Goal: Information Seeking & Learning: Learn about a topic

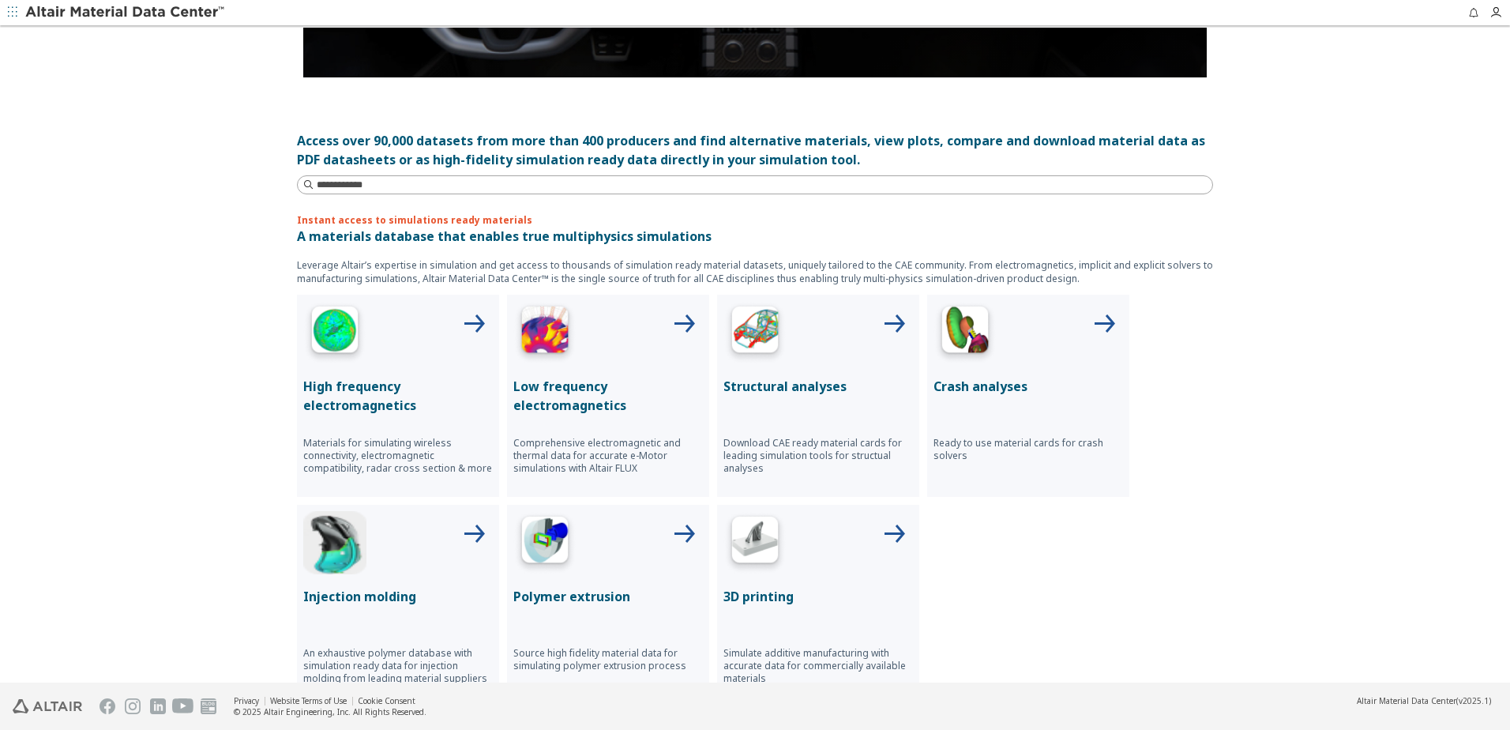
scroll to position [440, 0]
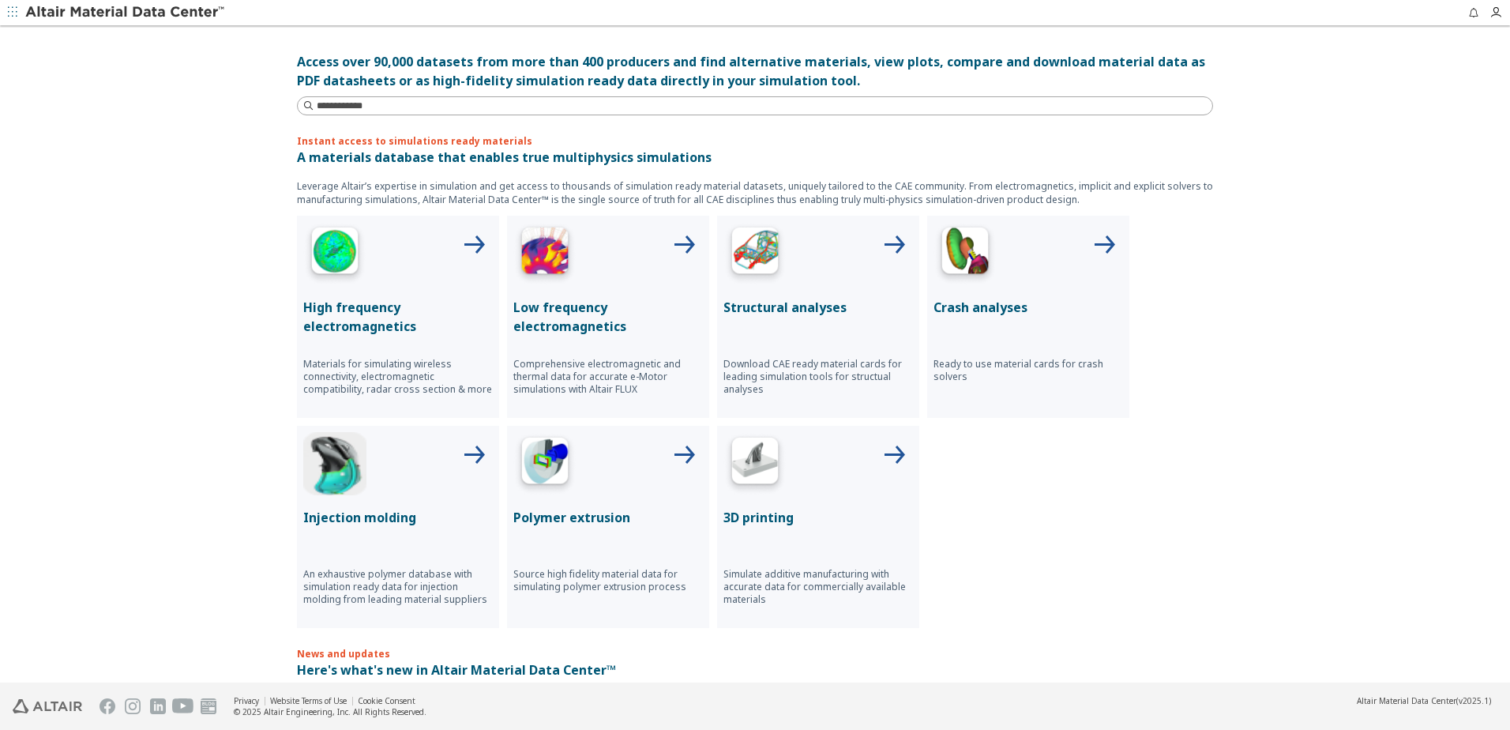
click at [886, 244] on icon at bounding box center [894, 246] width 38 height 38
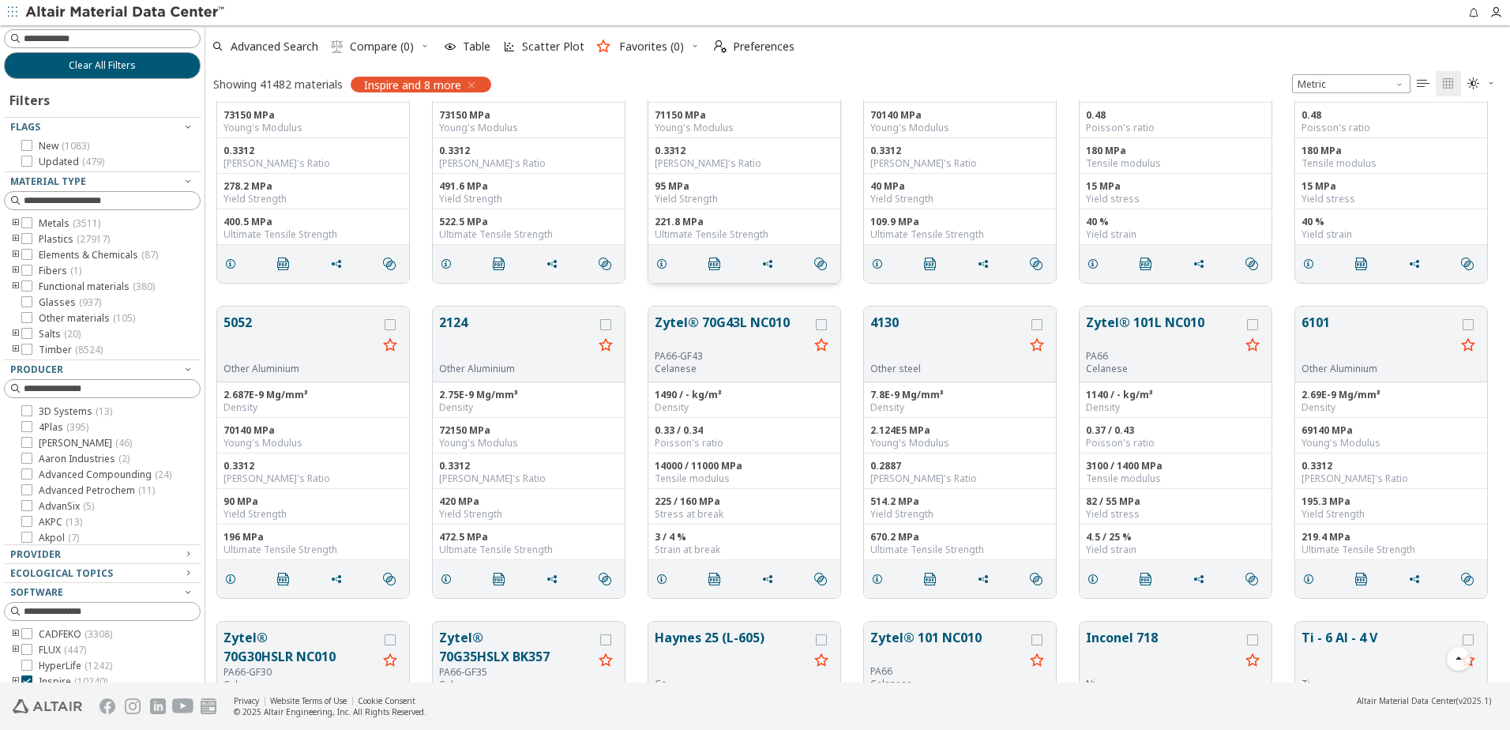
scroll to position [158, 0]
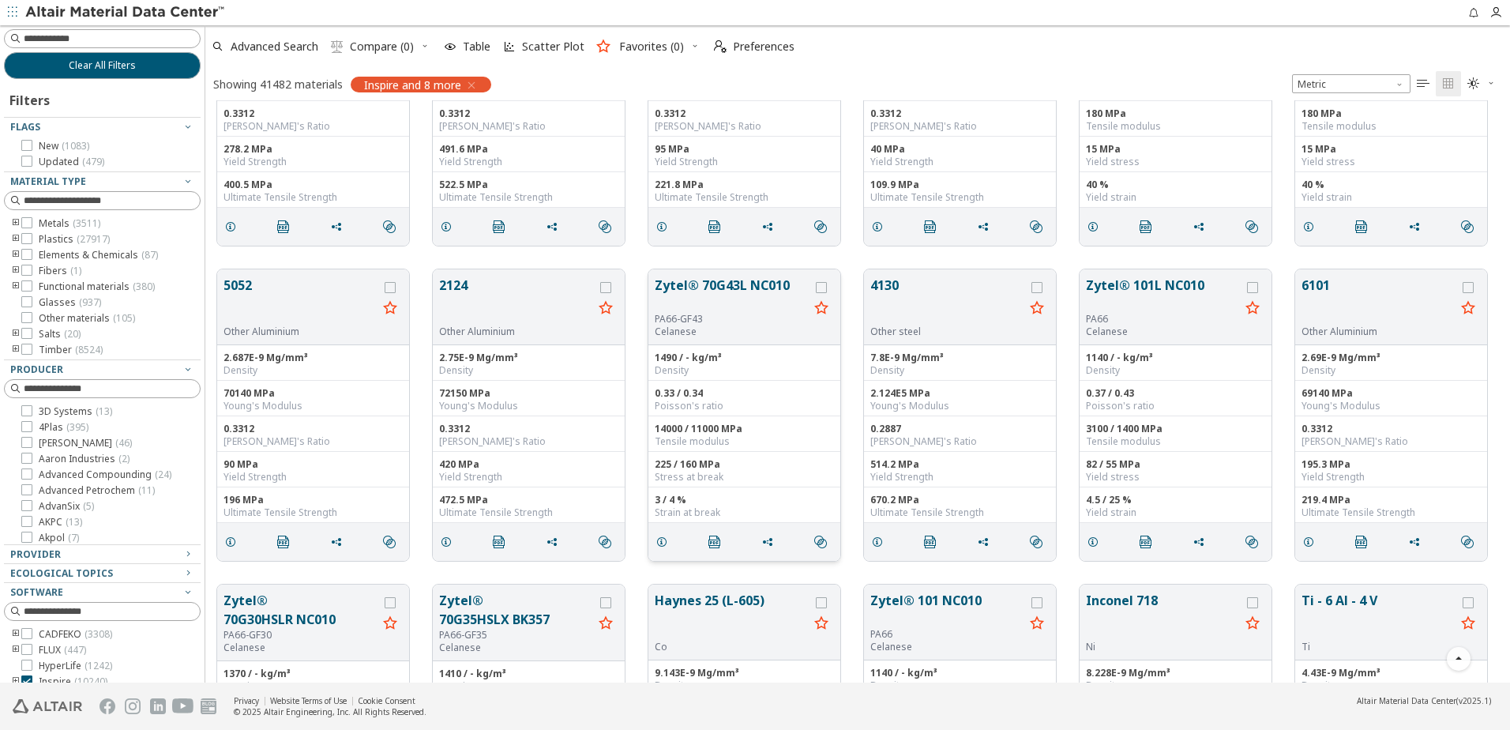
click at [734, 283] on button "Zytel® 70G43L NC010" at bounding box center [732, 294] width 154 height 37
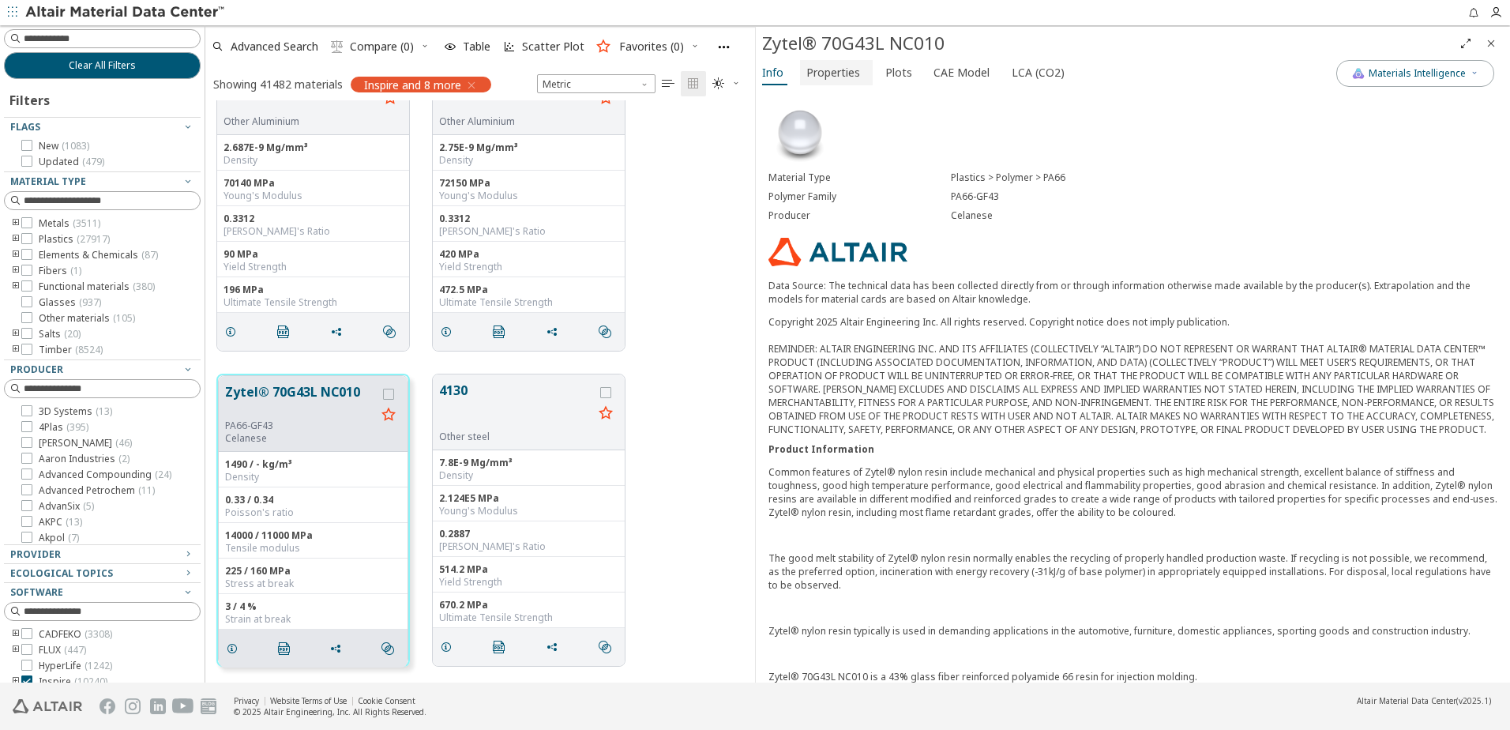
click at [841, 72] on span "Properties" at bounding box center [833, 72] width 54 height 25
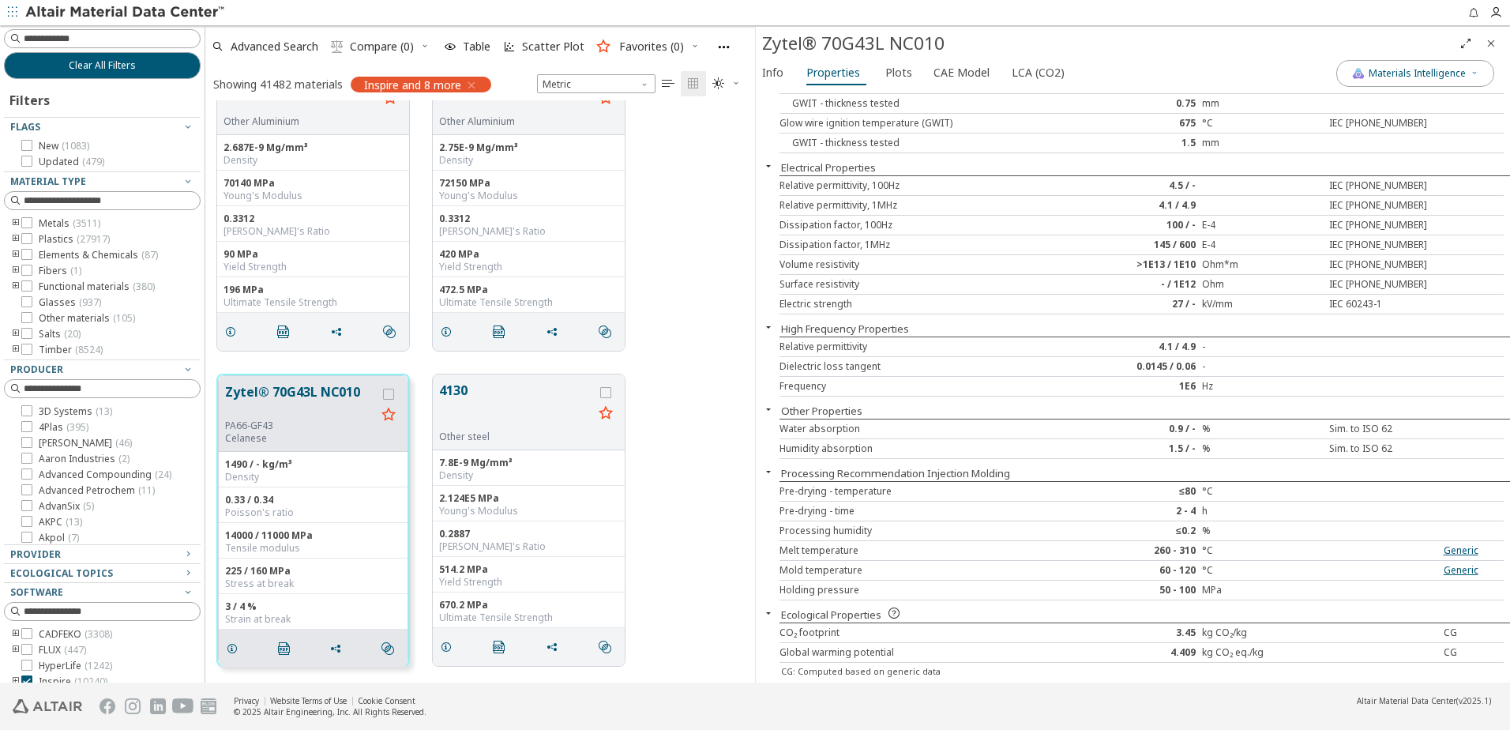
scroll to position [1018, 0]
click at [885, 69] on span "Plots" at bounding box center [898, 72] width 27 height 25
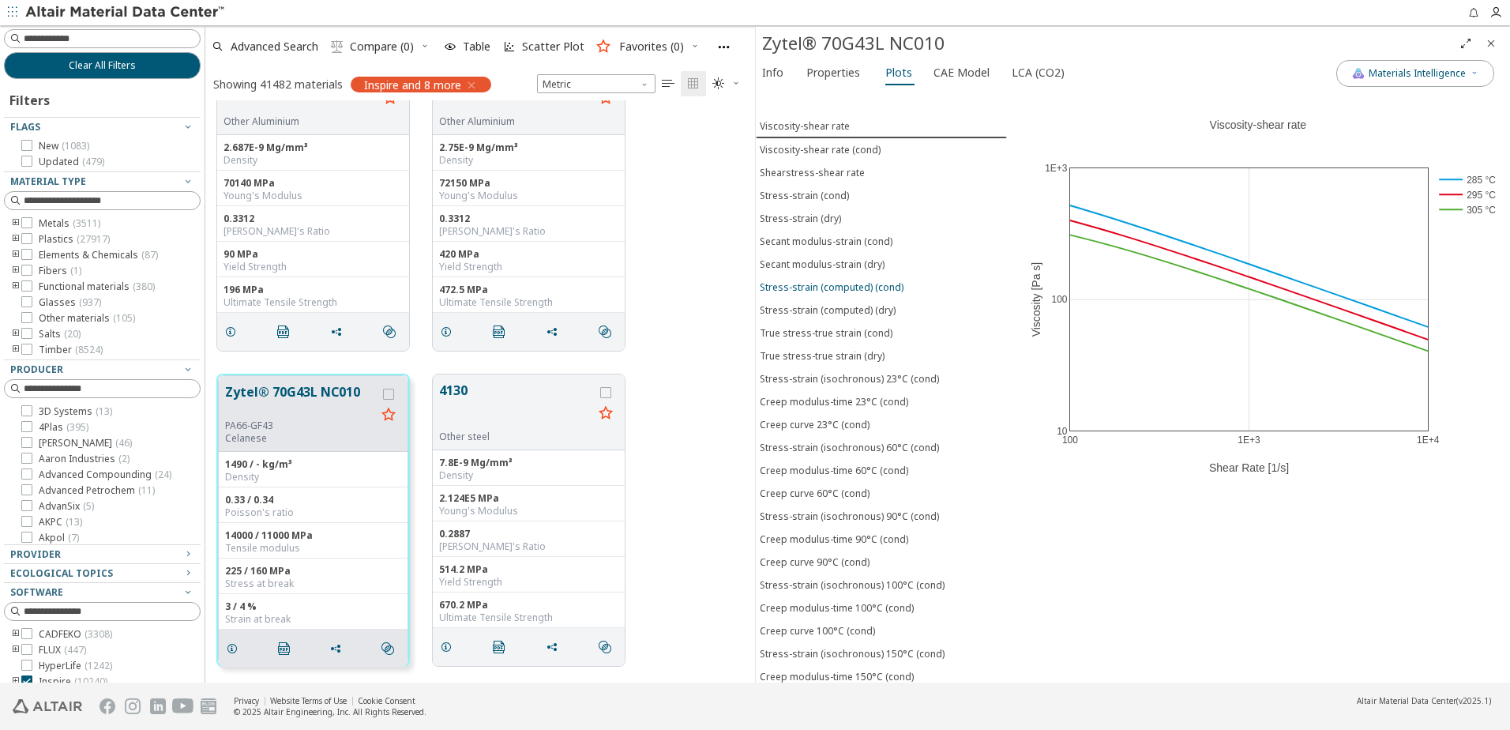
click at [788, 286] on div "Stress-strain (computed) (cond)" at bounding box center [832, 286] width 144 height 13
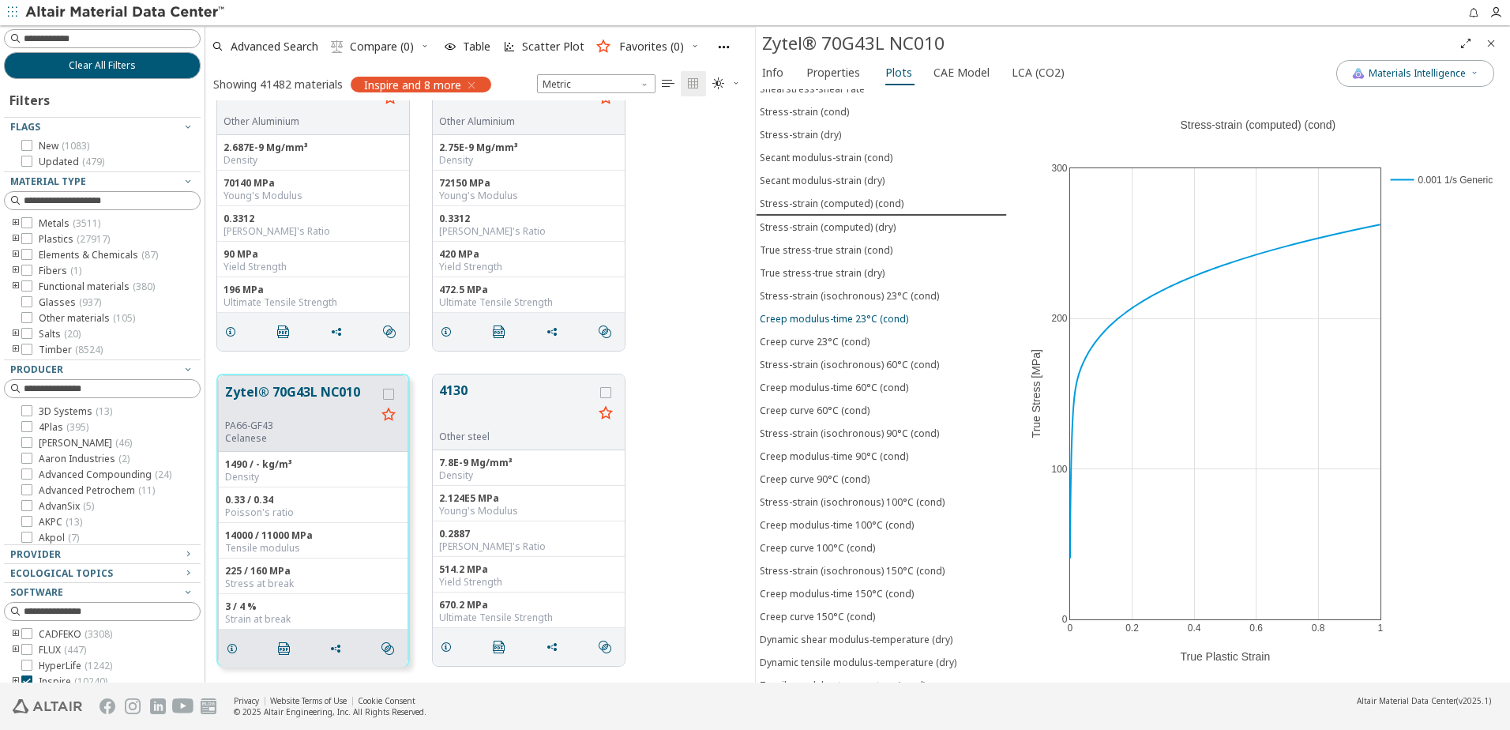
scroll to position [212, 0]
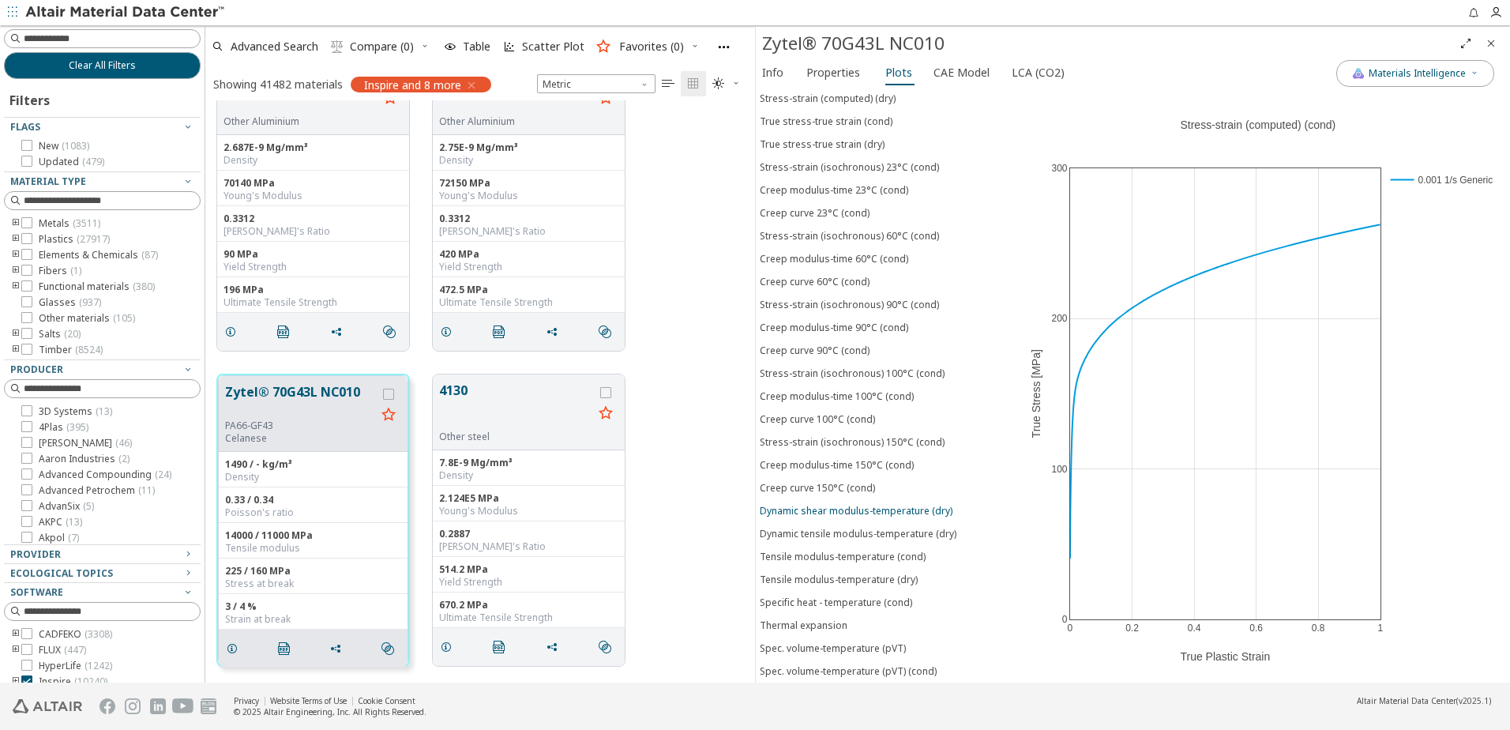
click at [818, 509] on div "Dynamic shear modulus-temperature (dry)" at bounding box center [856, 510] width 193 height 13
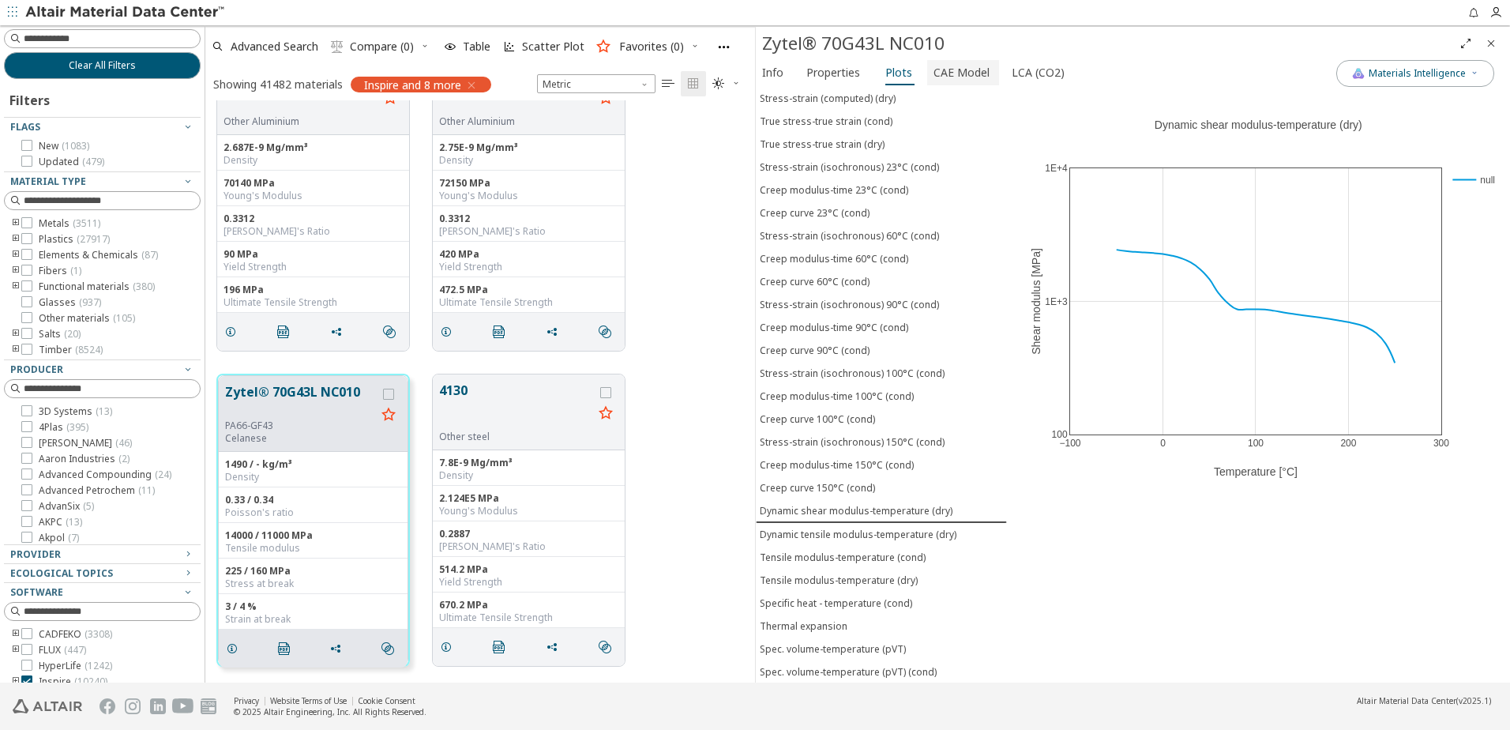
click at [941, 69] on span "CAE Model" at bounding box center [961, 72] width 56 height 25
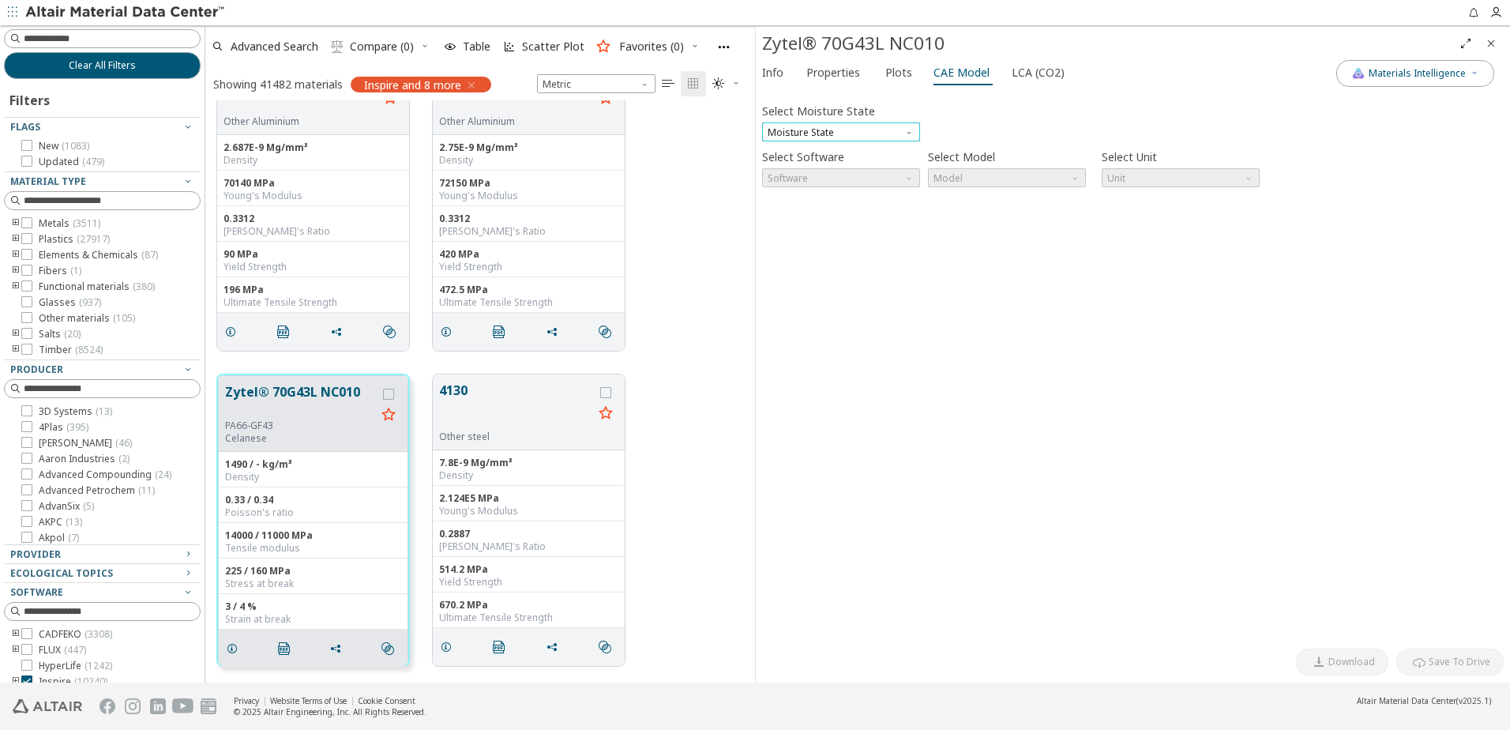
click at [866, 129] on span "Moisture State" at bounding box center [841, 131] width 158 height 19
click at [969, 123] on div "Select Moisture State Moisture State" at bounding box center [1133, 121] width 742 height 42
click at [1015, 73] on span "LCA (CO2)" at bounding box center [1038, 72] width 53 height 25
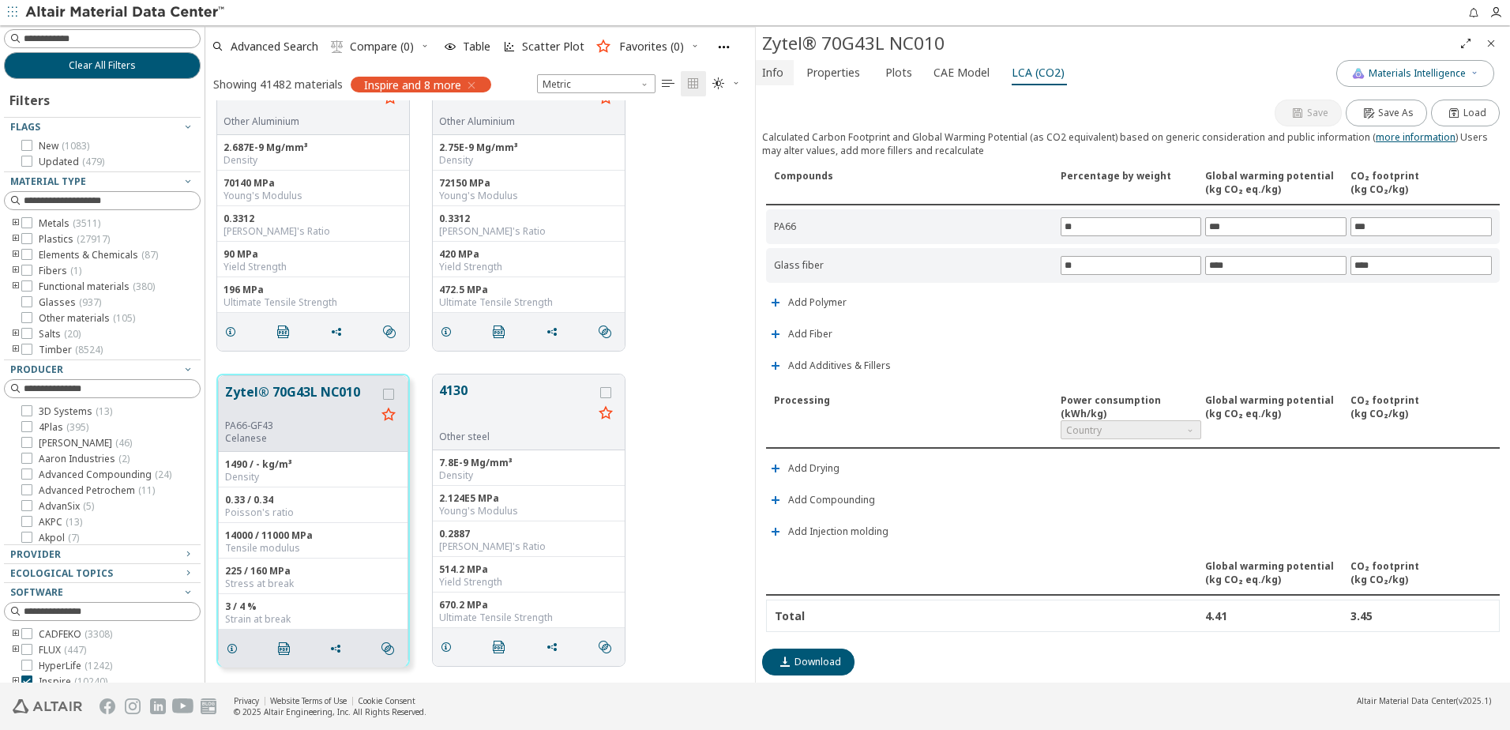
click at [781, 73] on span "Info" at bounding box center [772, 72] width 21 height 25
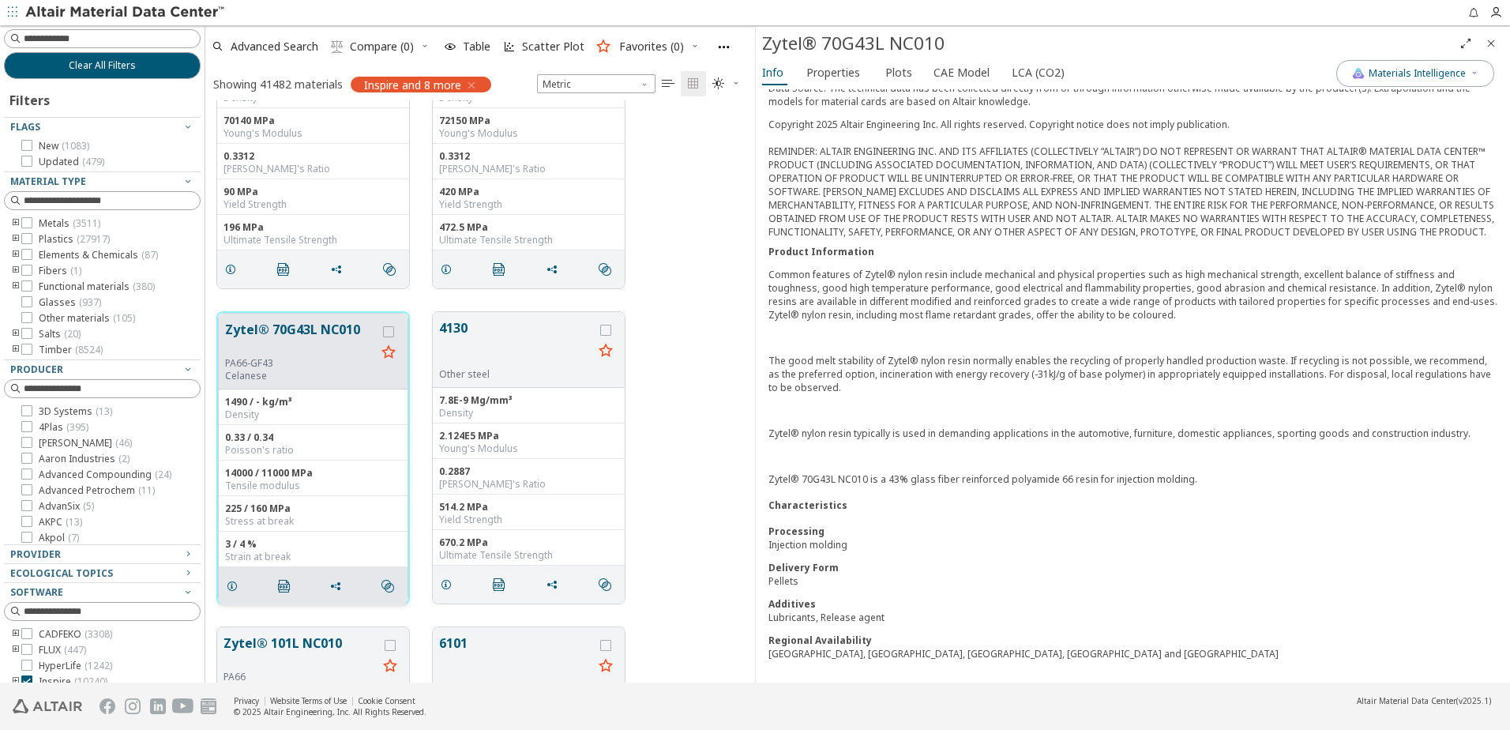
scroll to position [1156, 0]
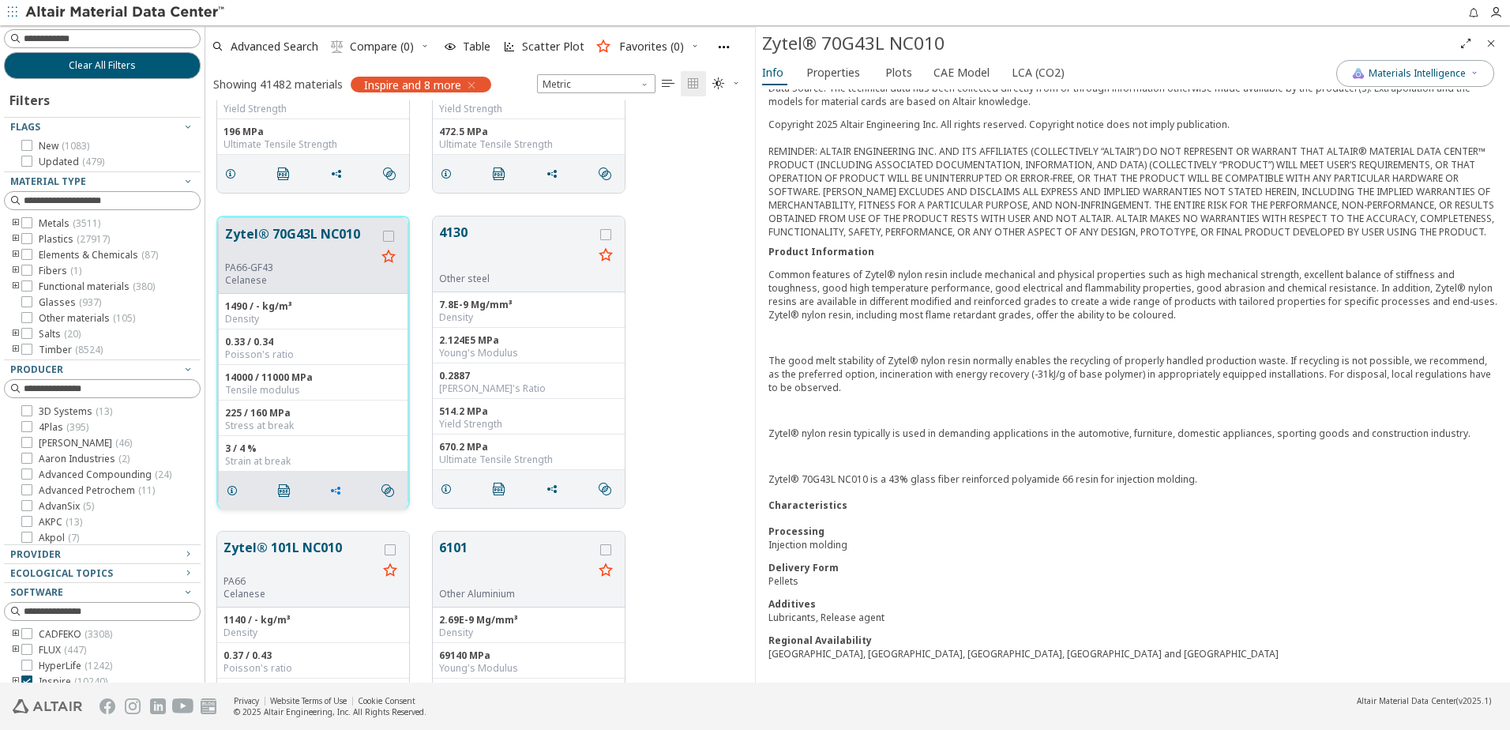
click at [337, 494] on icon "grid" at bounding box center [335, 490] width 13 height 13
click at [368, 454] on div "3 / 4 %" at bounding box center [313, 448] width 176 height 13
click at [387, 238] on icon "grid" at bounding box center [388, 236] width 11 height 11
click at [974, 69] on span "CAE Model" at bounding box center [961, 72] width 56 height 25
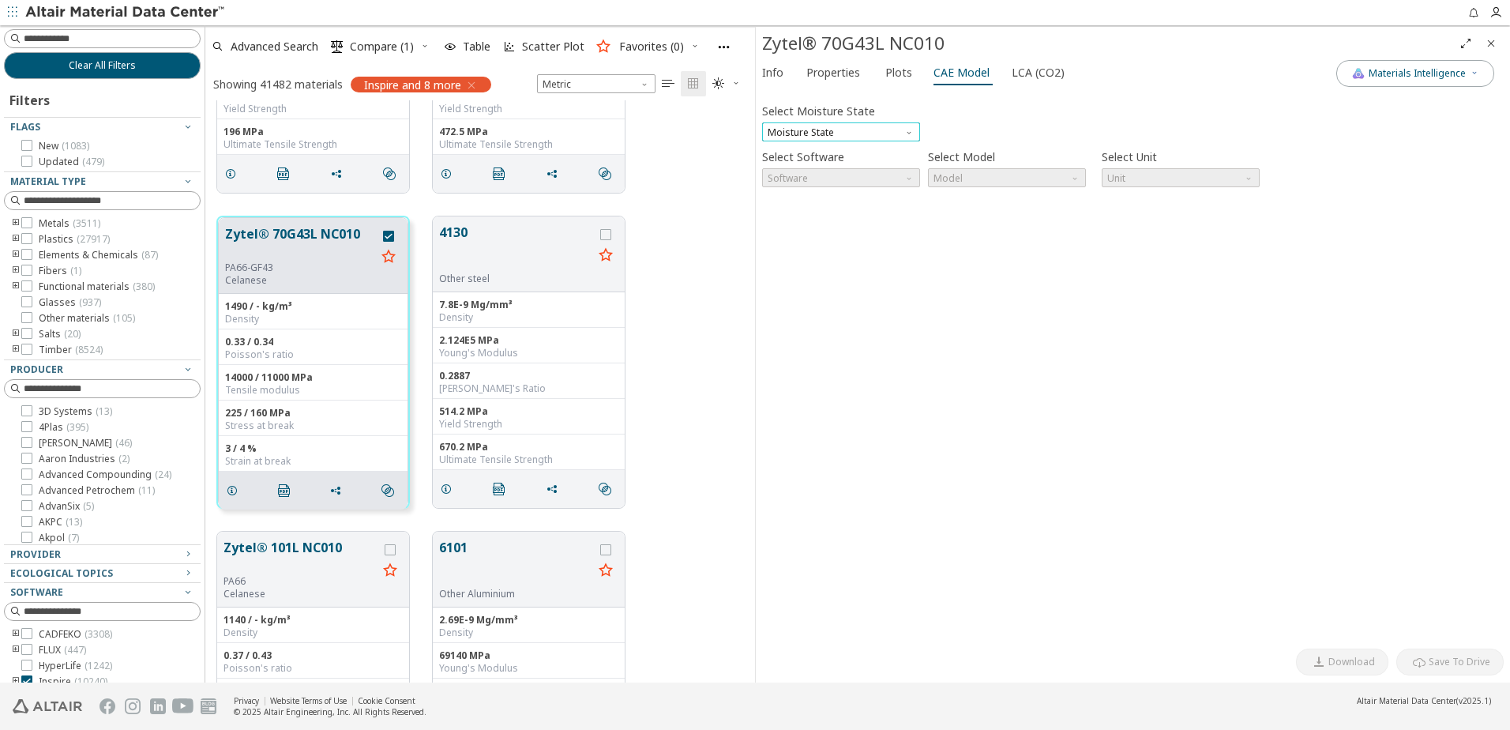
click at [917, 130] on span "Moisture State" at bounding box center [841, 131] width 158 height 19
click at [828, 163] on button "Conditioned" at bounding box center [841, 169] width 158 height 19
click at [826, 170] on span "Software" at bounding box center [841, 177] width 158 height 19
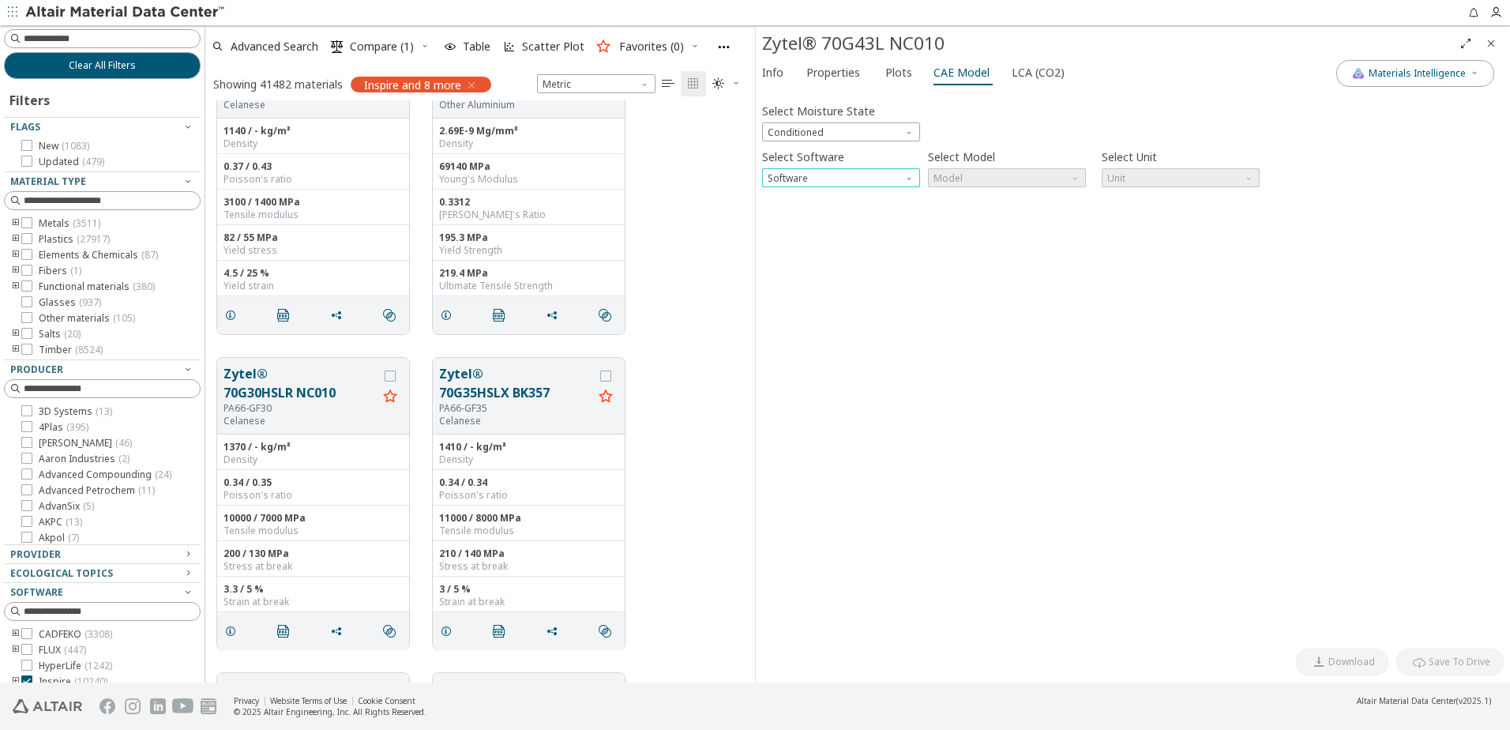
scroll to position [1788, 0]
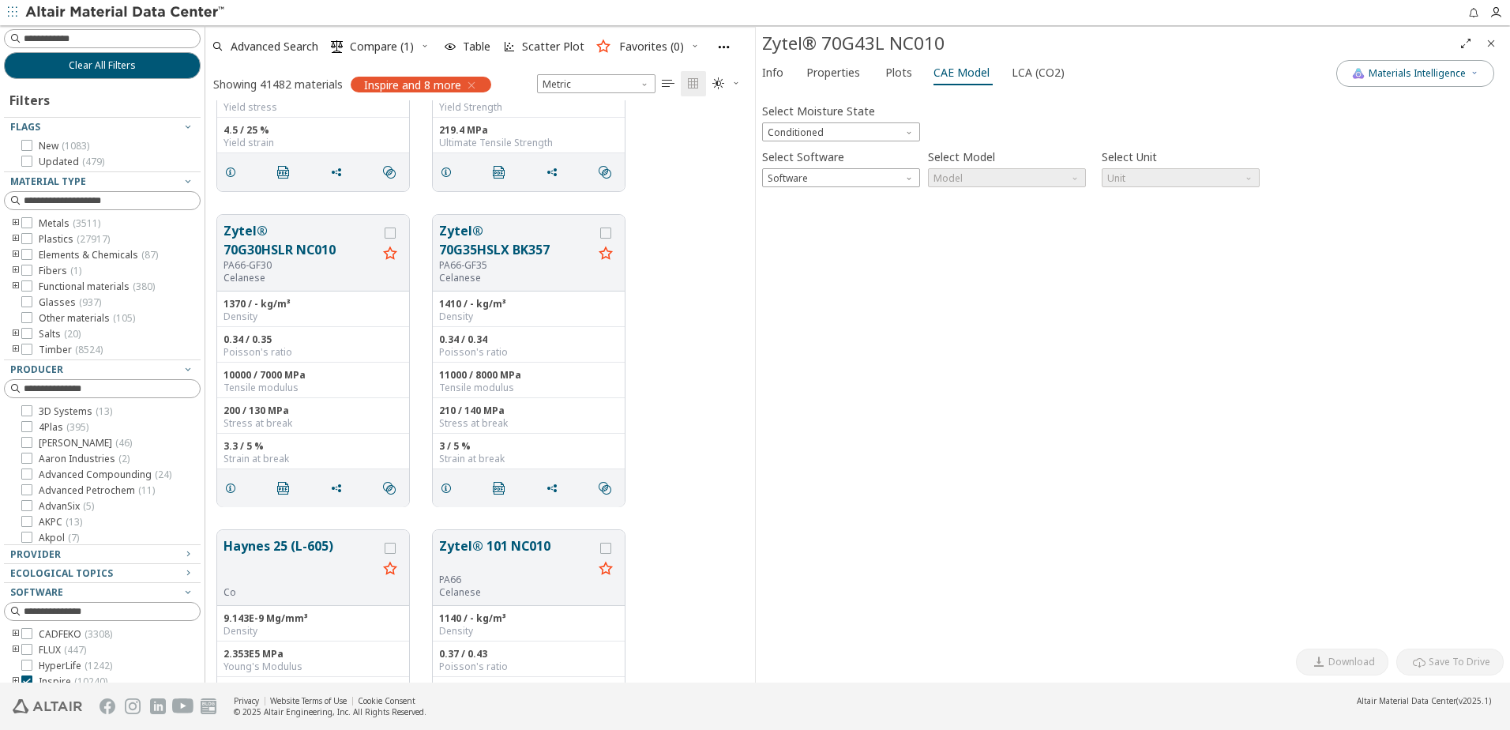
click at [15, 223] on icon "toogle group" at bounding box center [15, 223] width 11 height 13
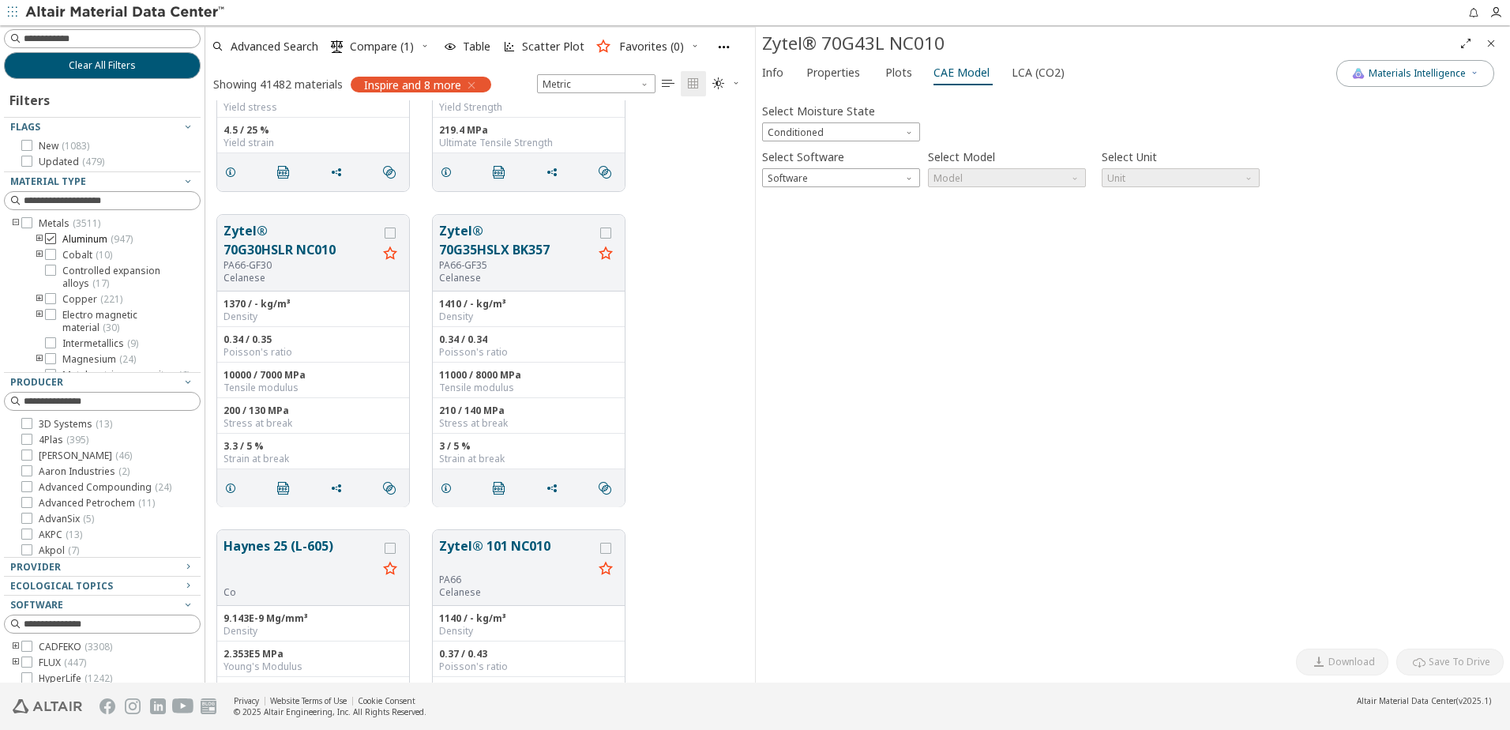
click at [48, 241] on icon at bounding box center [50, 238] width 11 height 11
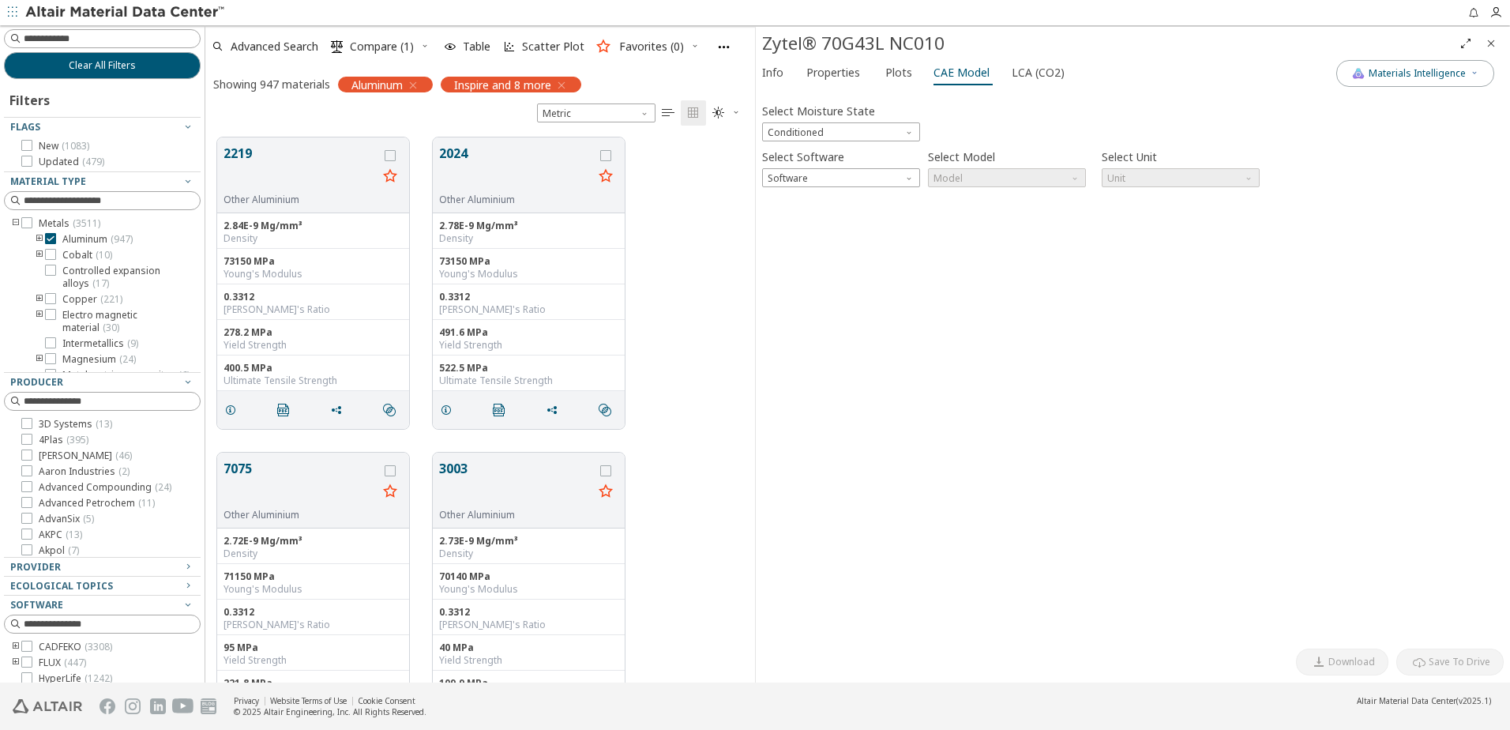
scroll to position [545, 538]
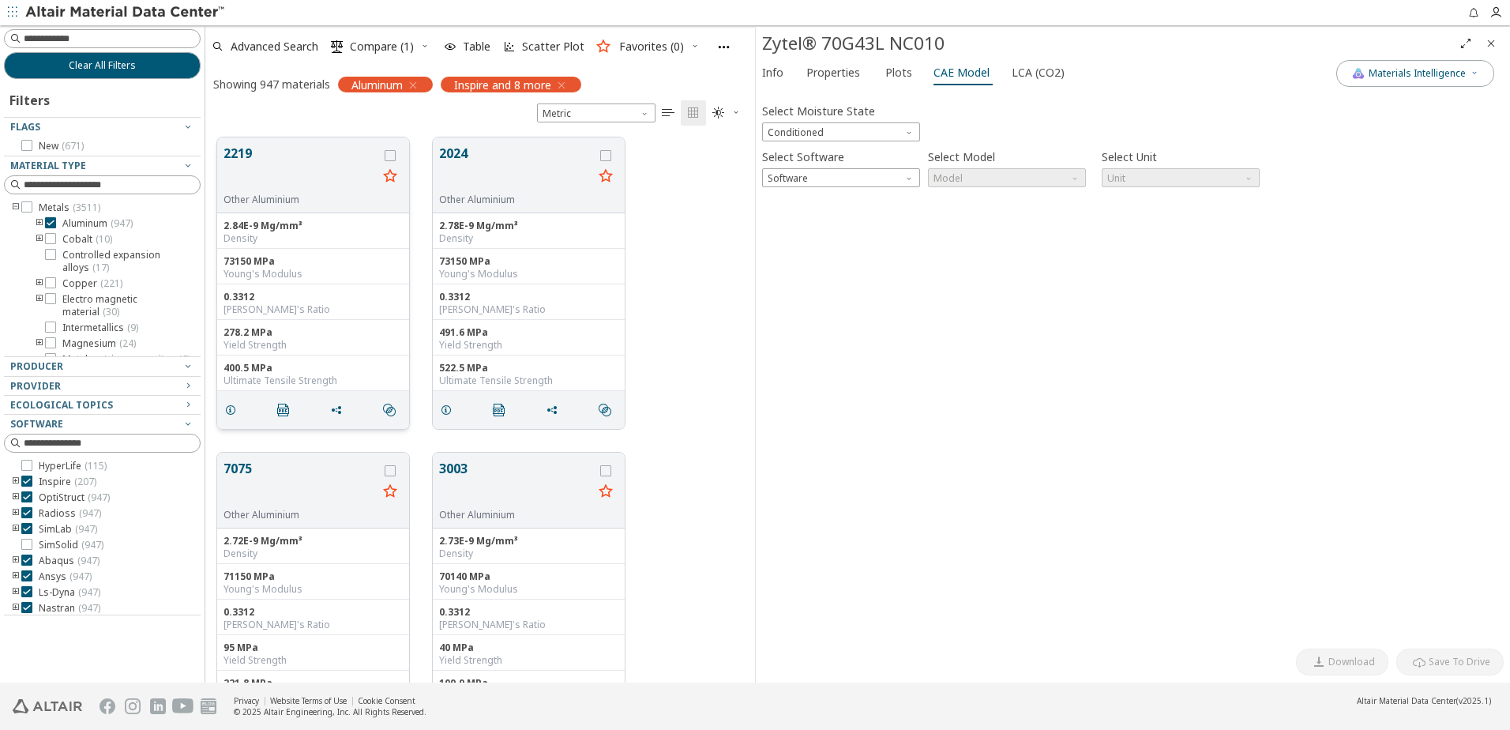
click at [353, 154] on button "2219" at bounding box center [300, 169] width 154 height 50
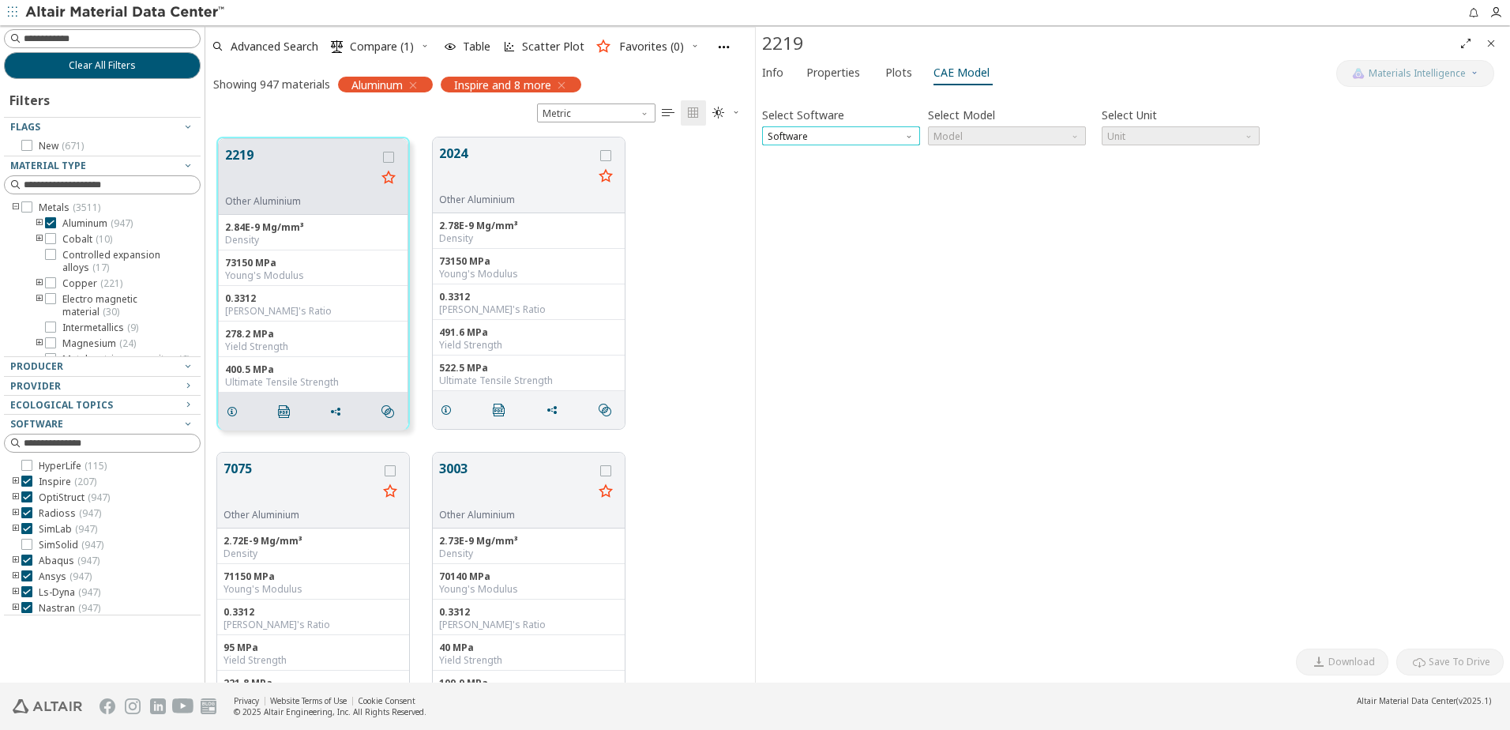
click at [873, 130] on span "Software" at bounding box center [841, 135] width 158 height 19
click at [829, 303] on span "Nastran" at bounding box center [840, 307] width 145 height 11
click at [1042, 133] on span "Model" at bounding box center [1007, 135] width 158 height 19
click at [1002, 169] on span "MATS1" at bounding box center [1006, 174] width 145 height 11
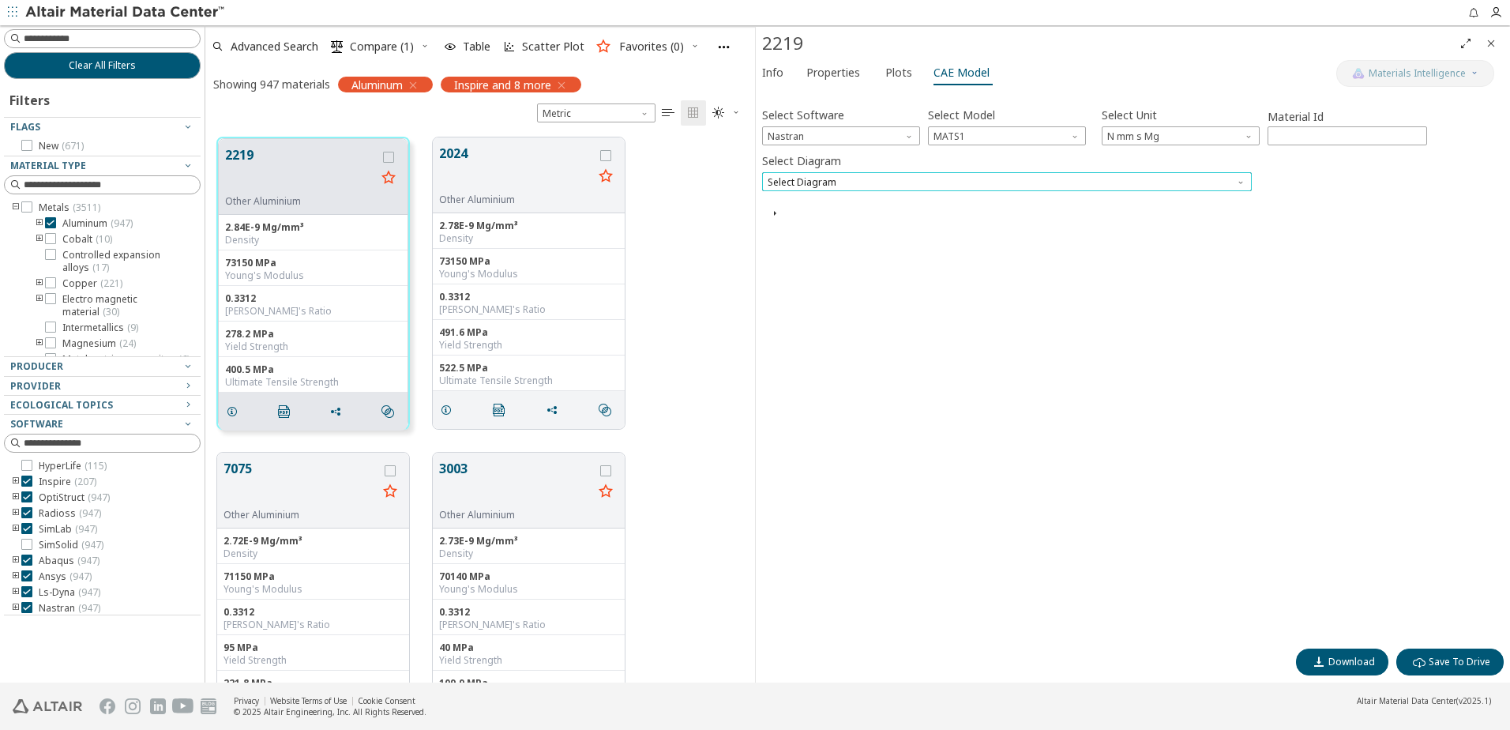
click at [1097, 185] on span "Select Diagram" at bounding box center [1007, 181] width 490 height 19
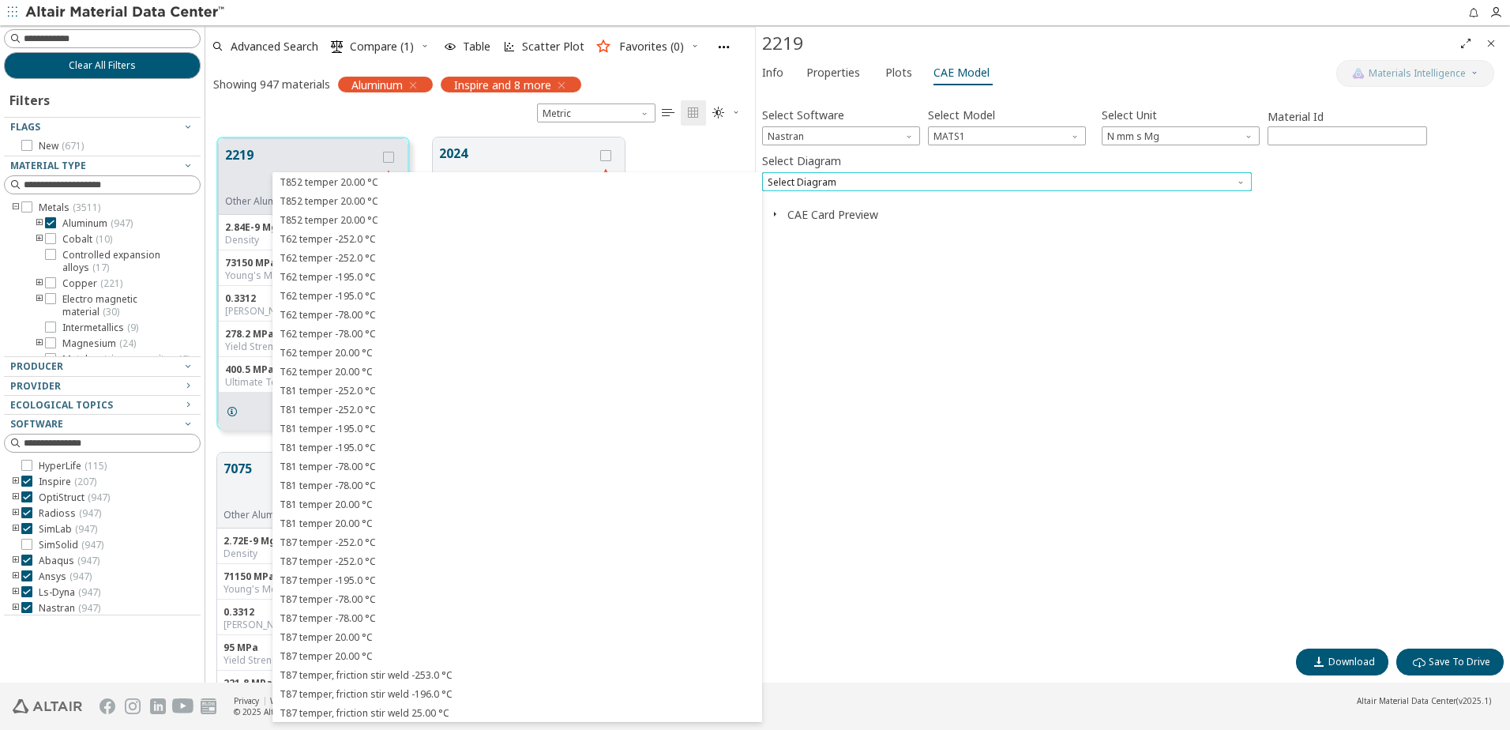
click at [1097, 185] on span "Select Diagram" at bounding box center [1007, 181] width 490 height 19
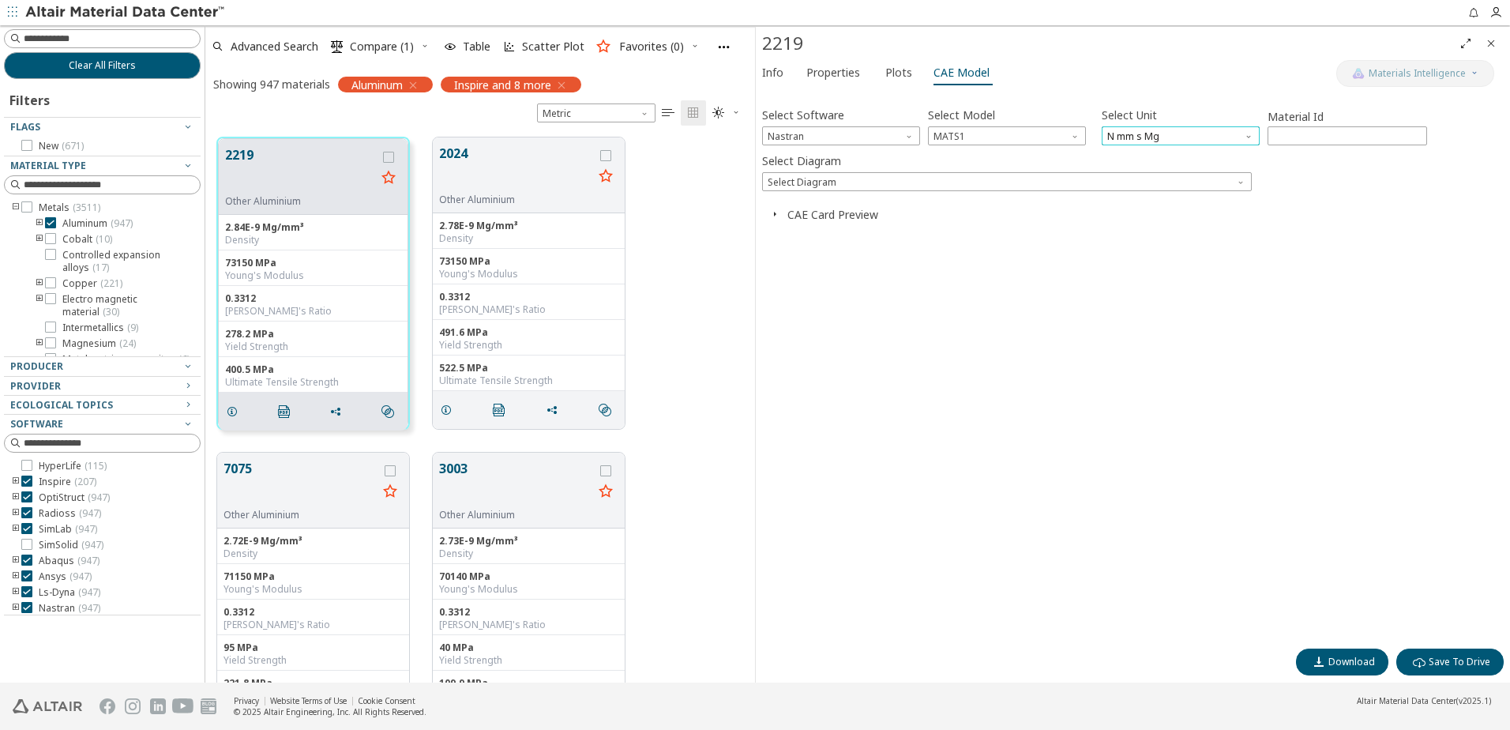
click at [1204, 137] on span "N mm s Mg" at bounding box center [1181, 135] width 158 height 19
click at [876, 183] on span "Select Diagram" at bounding box center [1007, 181] width 490 height 19
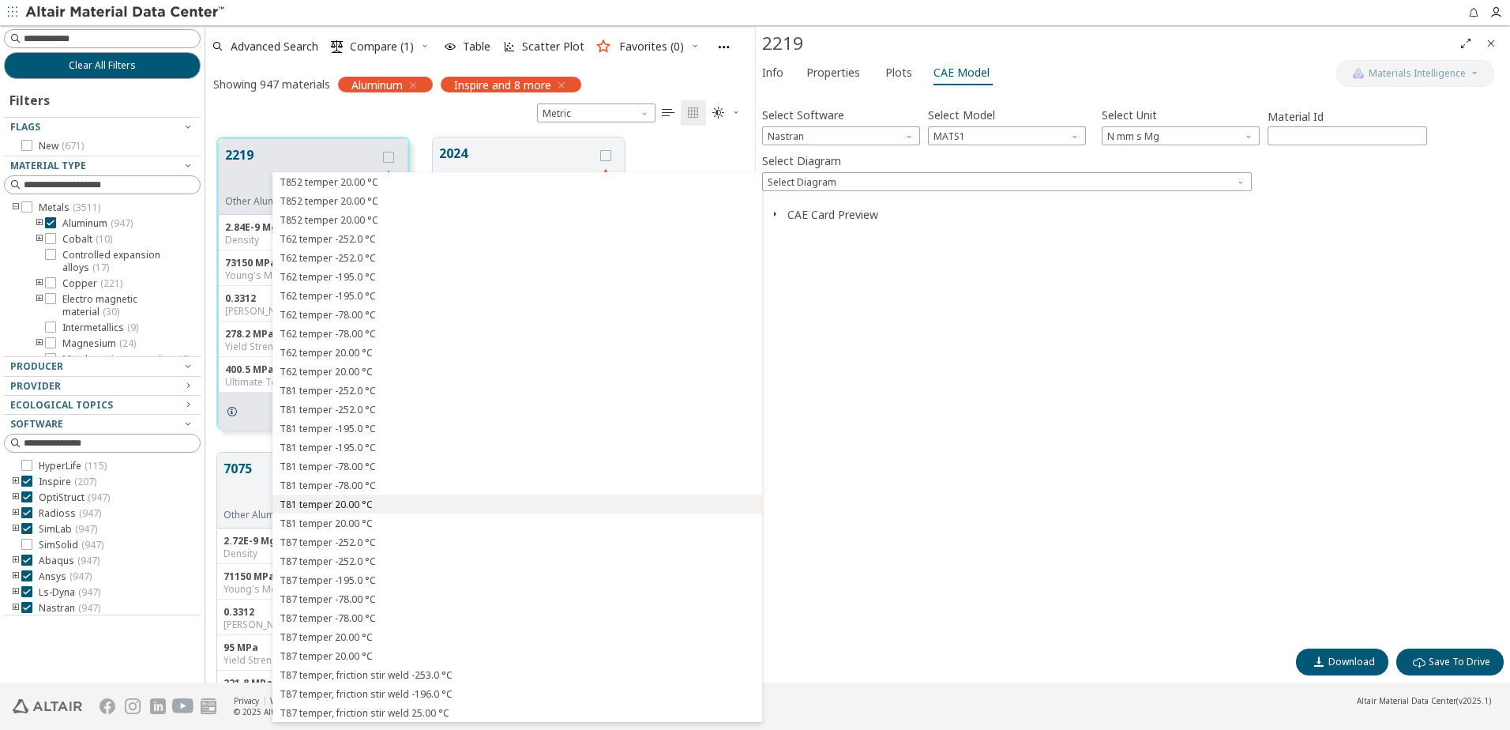
click at [313, 502] on span "T81 temper 20.00 °C" at bounding box center [326, 504] width 93 height 13
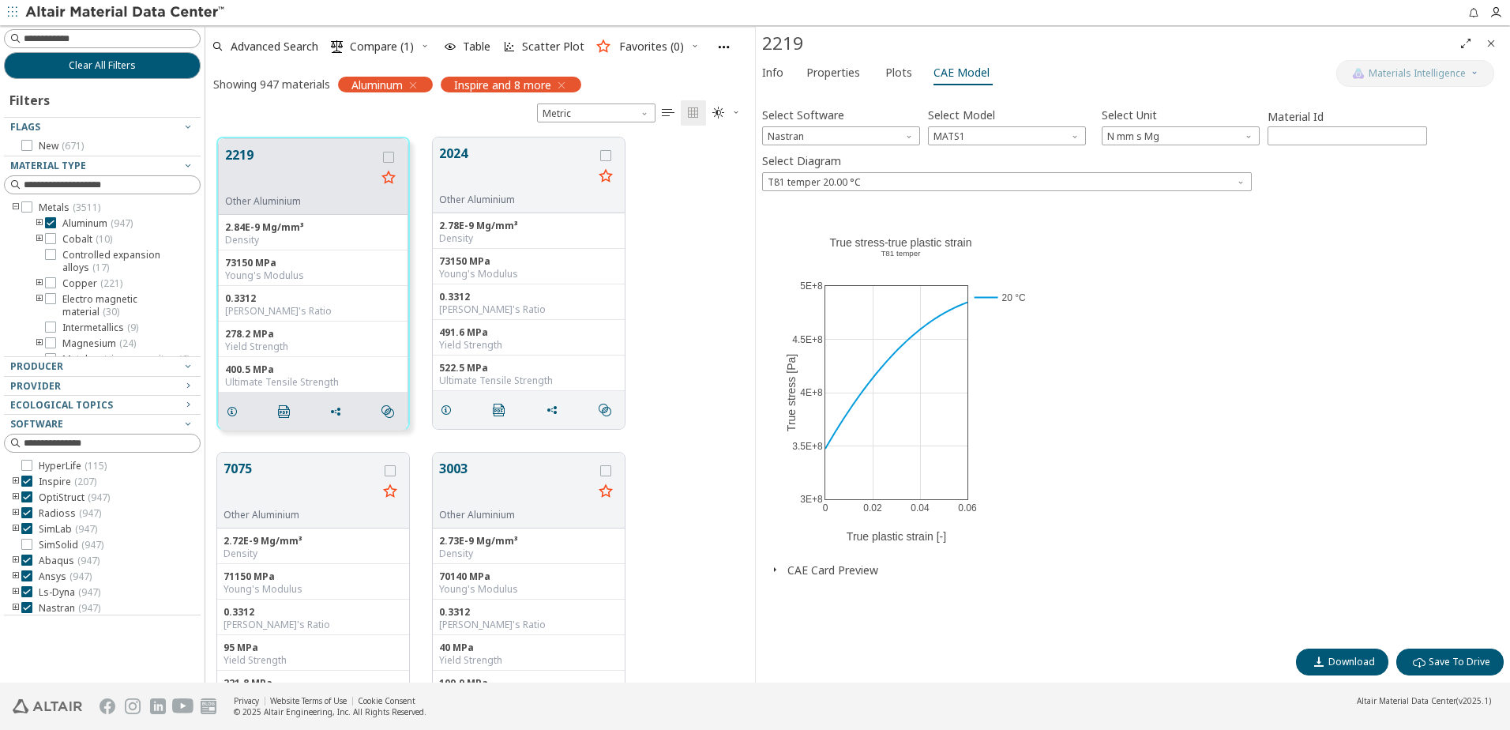
click at [773, 567] on icon "button" at bounding box center [774, 569] width 13 height 13
